Goal: Task Accomplishment & Management: Use online tool/utility

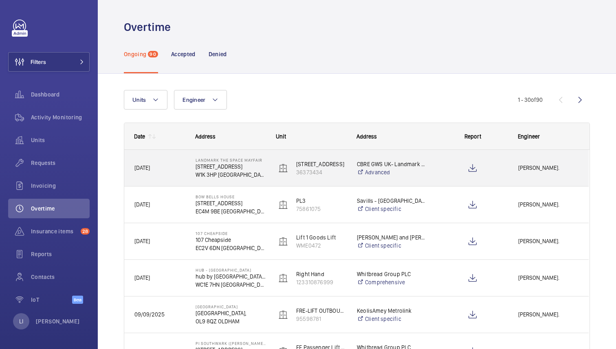
click at [437, 170] on div "Press SPACE to select this row." at bounding box center [468, 168] width 80 height 37
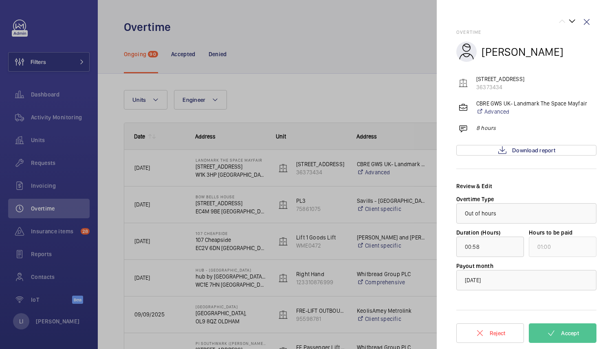
click at [419, 213] on div at bounding box center [308, 174] width 616 height 349
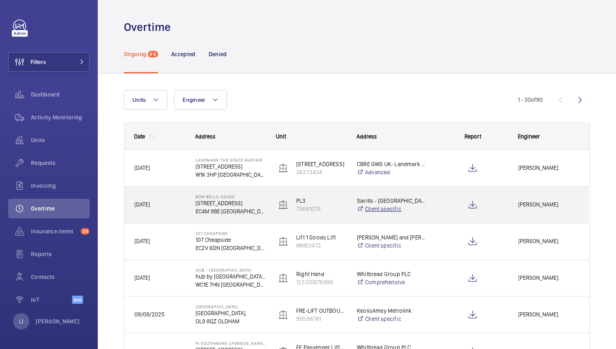
click at [427, 211] on link "Client specific" at bounding box center [392, 209] width 70 height 8
click at [329, 209] on p "75861075" at bounding box center [321, 209] width 50 height 8
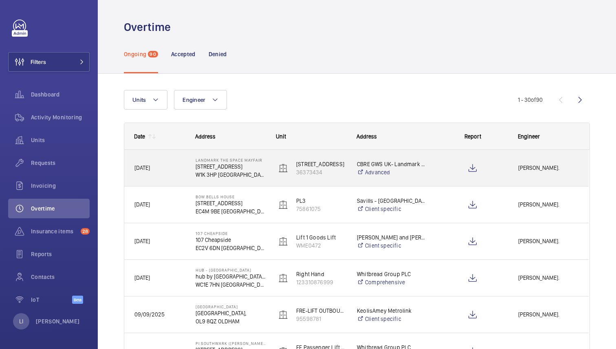
click at [269, 175] on div "[STREET_ADDRESS]" at bounding box center [306, 168] width 80 height 37
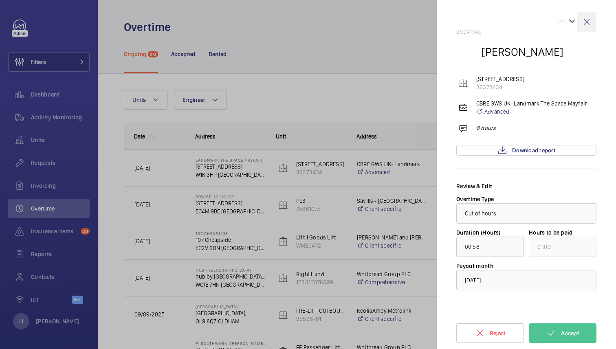
click at [589, 22] on wm-front-icon-button at bounding box center [587, 22] width 20 height 20
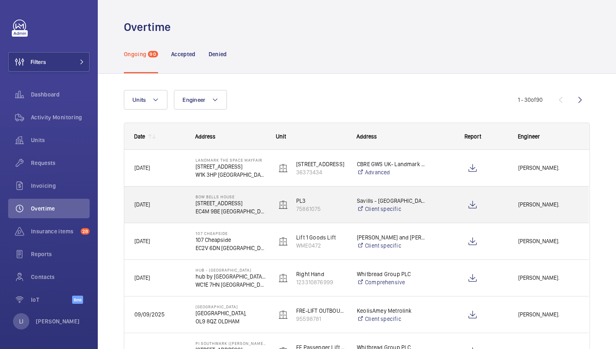
click at [259, 207] on p "EC4M 9BE [GEOGRAPHIC_DATA]" at bounding box center [231, 211] width 70 height 8
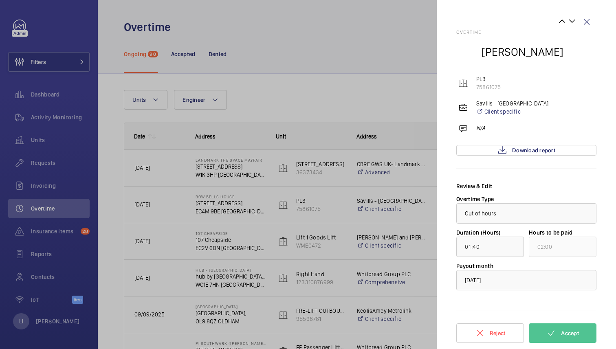
click at [265, 205] on div at bounding box center [308, 174] width 616 height 349
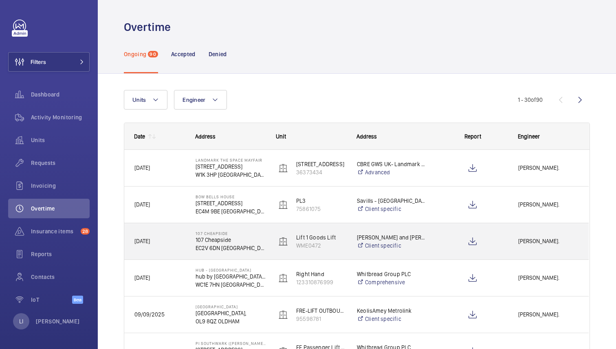
click at [258, 244] on p "EC2V 6DN [GEOGRAPHIC_DATA]" at bounding box center [231, 248] width 70 height 8
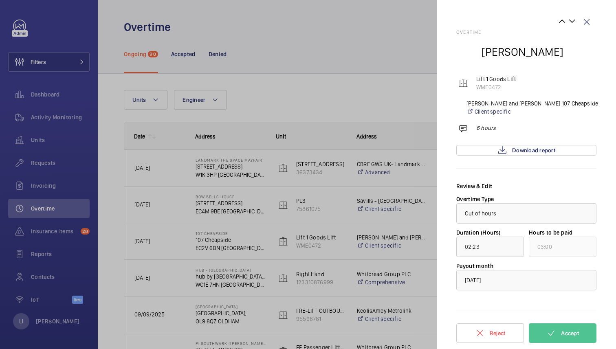
click at [253, 240] on div at bounding box center [308, 174] width 616 height 349
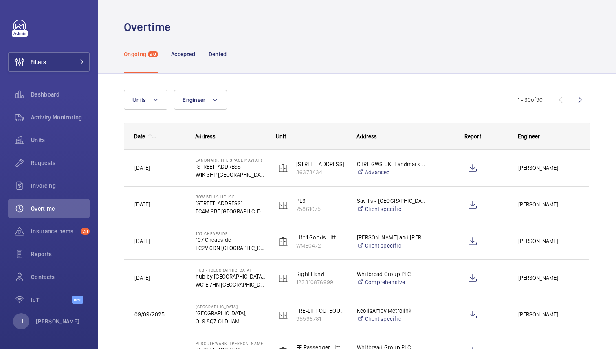
click at [256, 250] on mat-sidenav-container "Filters Dashboard Activity Monitoring Units Requests Invoicing Overtime Insuran…" at bounding box center [308, 174] width 616 height 349
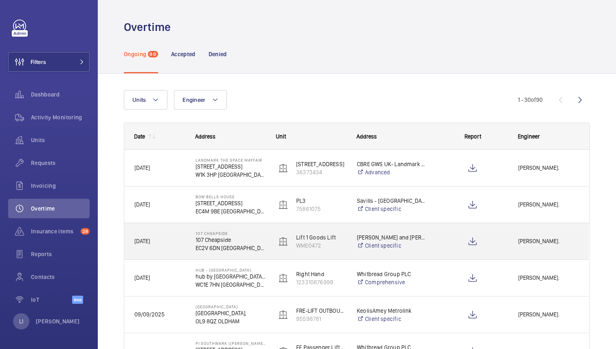
click at [256, 250] on p "EC2V 6DN [GEOGRAPHIC_DATA]" at bounding box center [231, 248] width 70 height 8
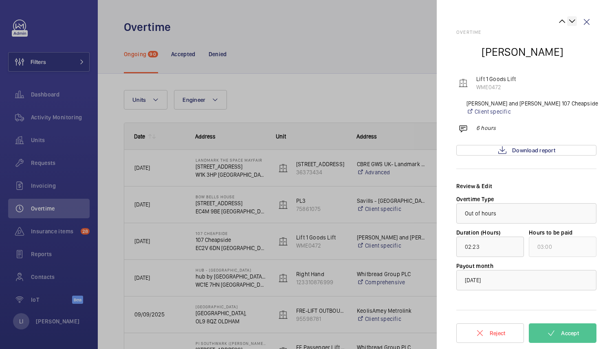
click at [572, 20] on wm-front-icon-button at bounding box center [572, 21] width 10 height 10
type input "00:27"
type input "01:00"
click at [572, 20] on wm-front-icon-button at bounding box center [572, 21] width 10 height 10
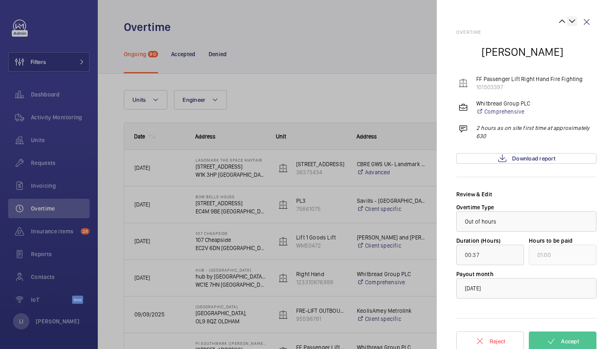
click at [572, 20] on wm-front-icon-button at bounding box center [572, 21] width 10 height 10
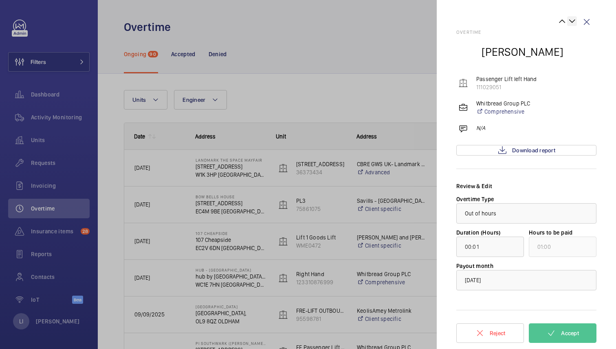
click at [572, 20] on wm-front-icon-button at bounding box center [572, 21] width 10 height 10
type input "01:10"
type input "02:00"
click at [572, 20] on wm-front-icon-button at bounding box center [572, 21] width 10 height 10
type input "00:25"
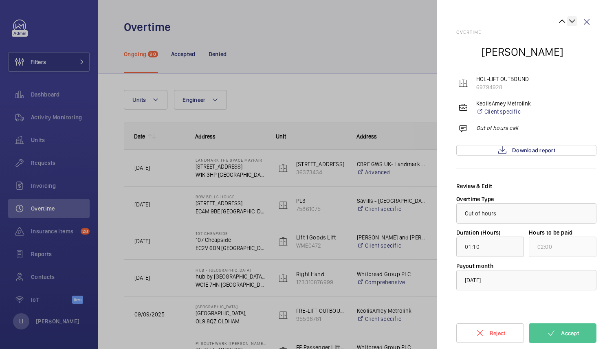
type input "01:00"
click at [572, 20] on wm-front-icon-button at bounding box center [572, 21] width 10 height 10
type input "01:15"
type input "02:00"
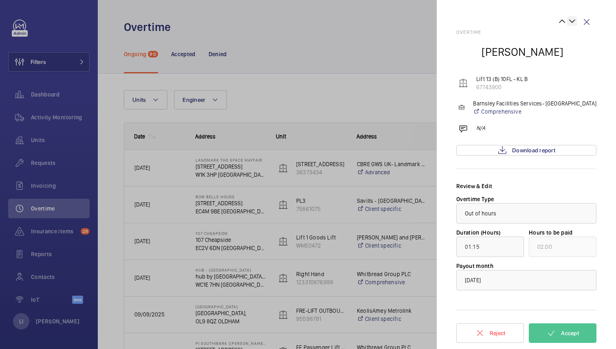
click at [572, 20] on wm-front-icon-button at bounding box center [572, 21] width 10 height 10
type input "03:15"
type input "04:00"
click at [572, 20] on wm-front-icon-button at bounding box center [572, 21] width 10 height 10
type input "00:59"
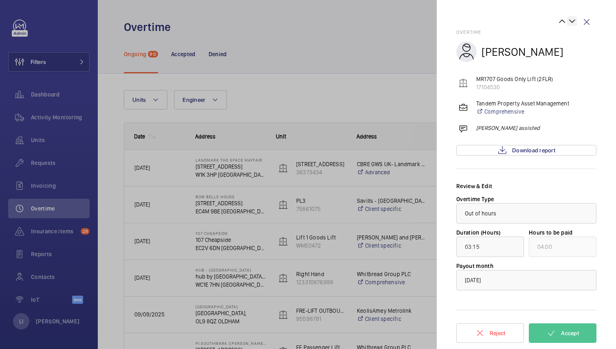
type input "01:00"
click at [572, 20] on wm-front-icon-button at bounding box center [572, 21] width 10 height 10
type input "00:27"
